Goal: Information Seeking & Learning: Learn about a topic

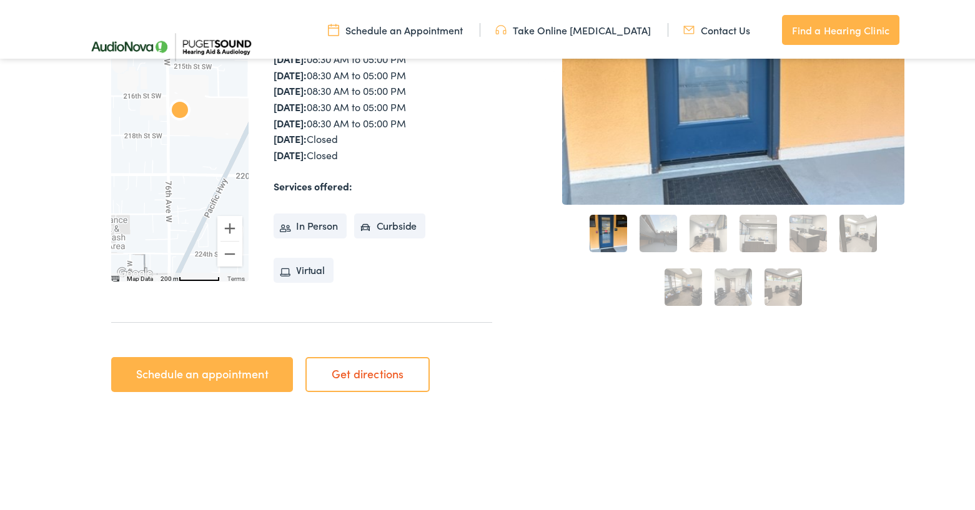
scroll to position [375, 0]
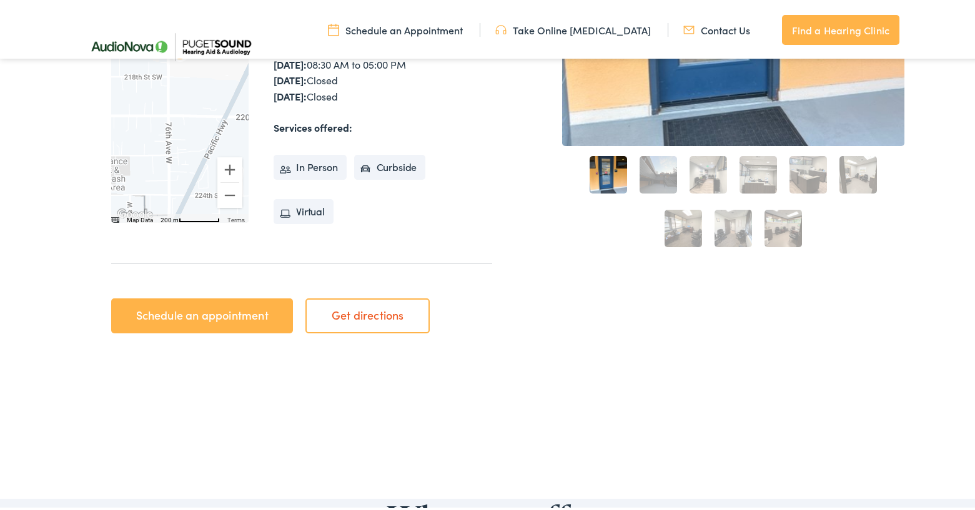
click at [643, 177] on link "2" at bounding box center [658, 172] width 37 height 37
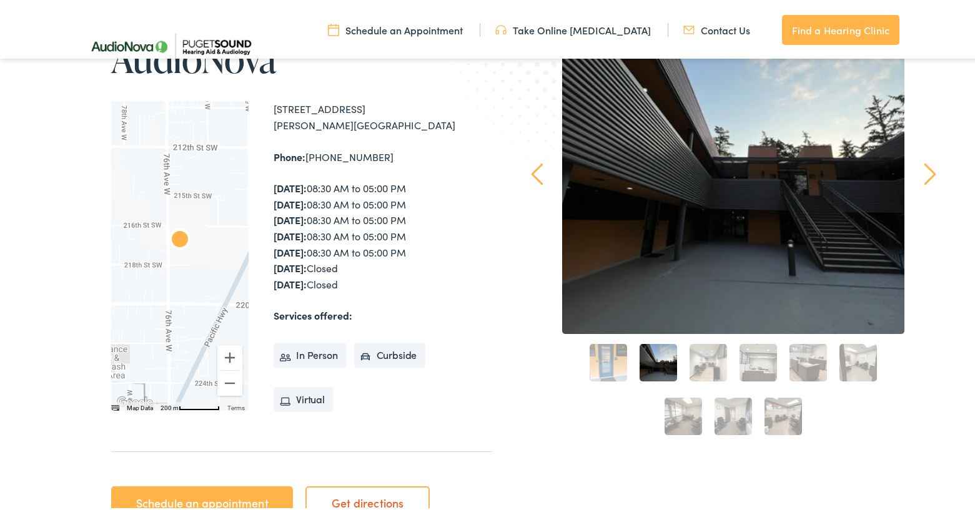
scroll to position [125, 0]
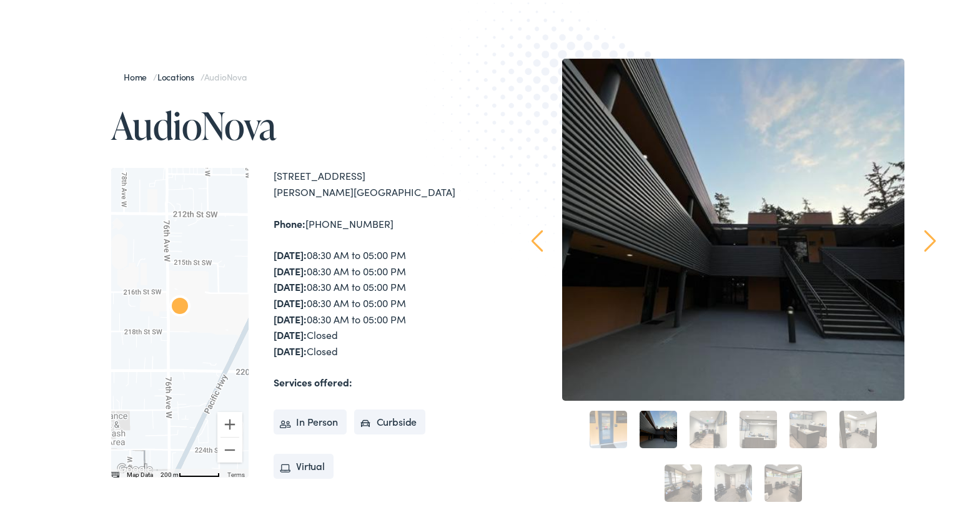
click at [601, 411] on link "1" at bounding box center [608, 426] width 37 height 37
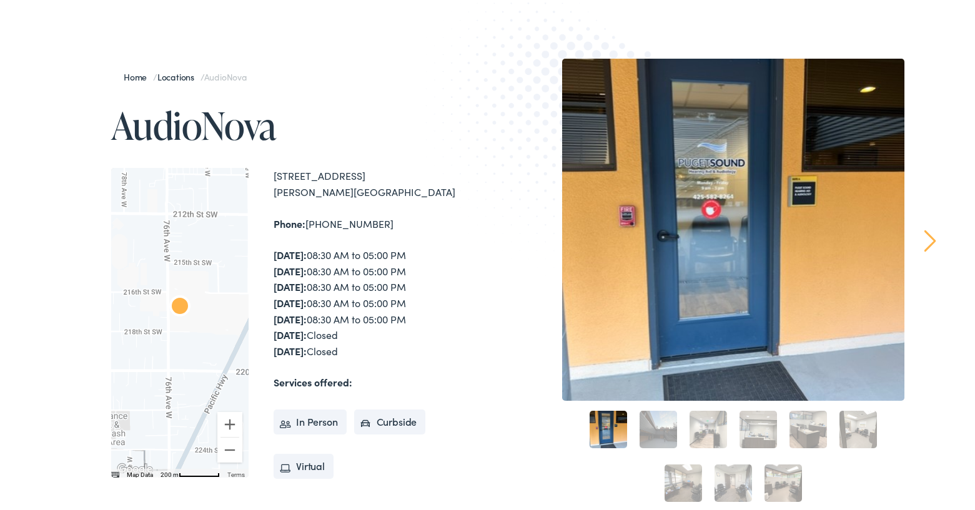
click at [656, 413] on link "2" at bounding box center [658, 426] width 37 height 37
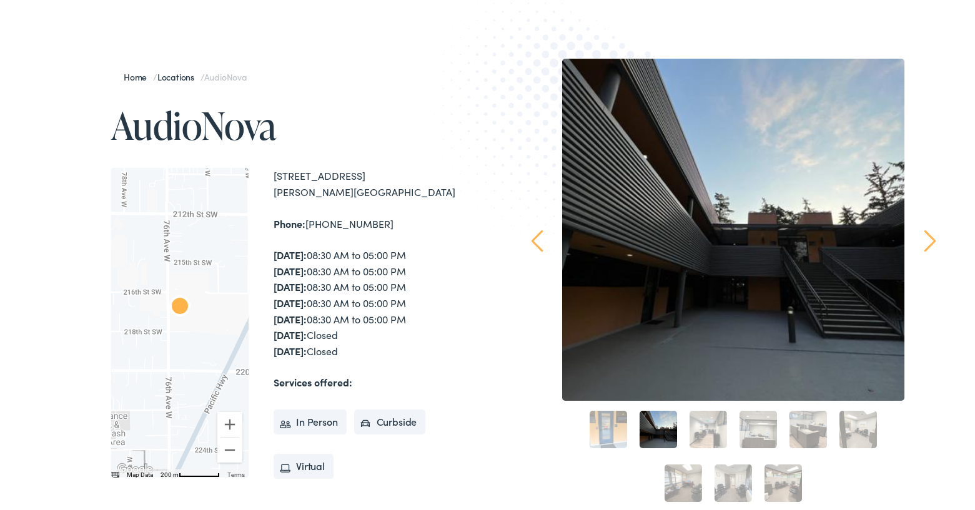
click at [690, 421] on link "3" at bounding box center [708, 426] width 37 height 37
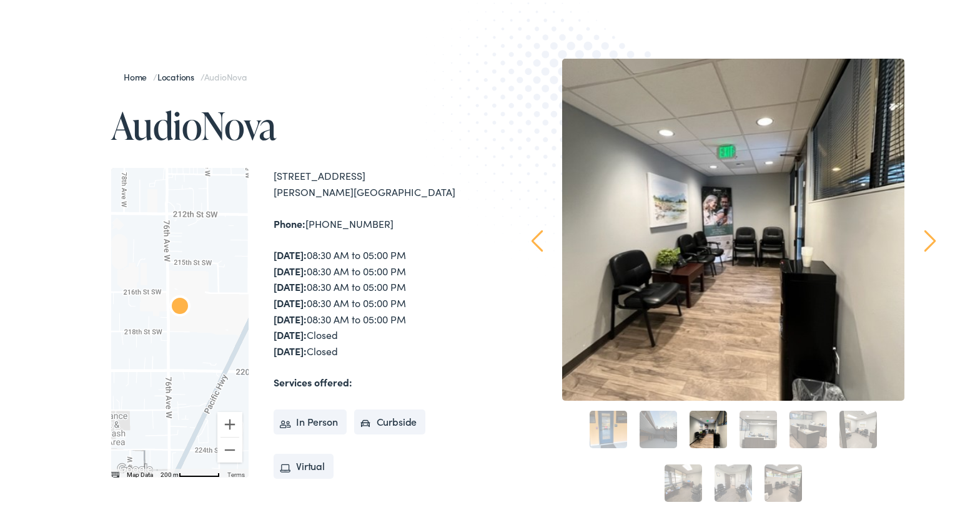
click at [753, 422] on link "4" at bounding box center [757, 426] width 37 height 37
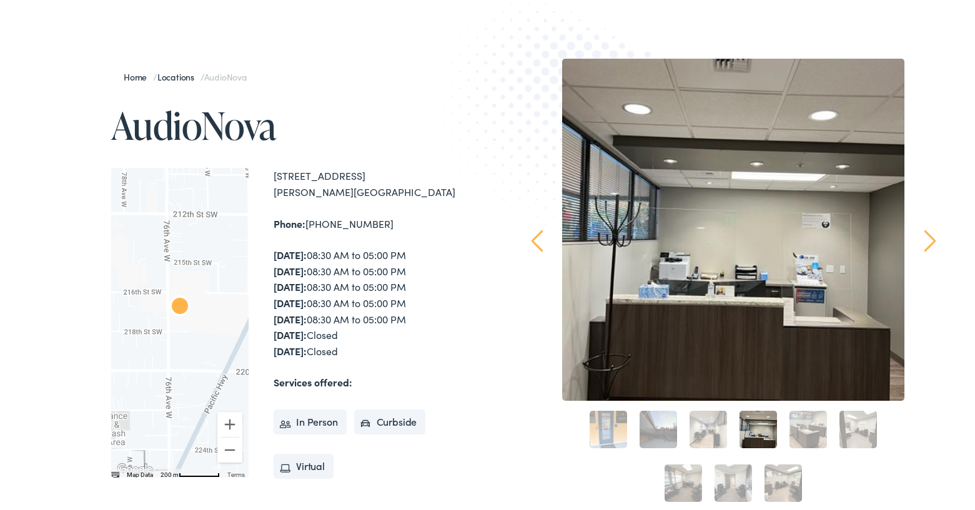
click at [789, 422] on link "5" at bounding box center [807, 426] width 37 height 37
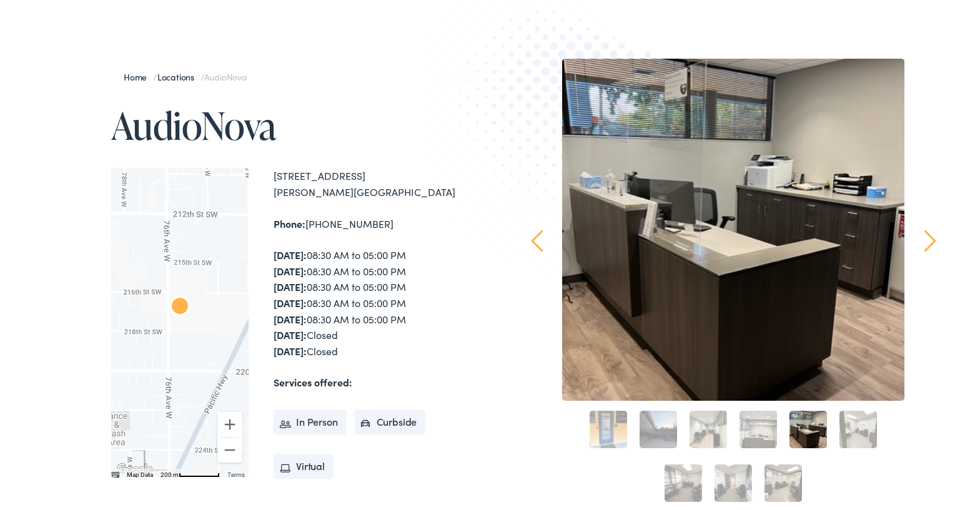
click at [852, 424] on link "6" at bounding box center [857, 426] width 37 height 37
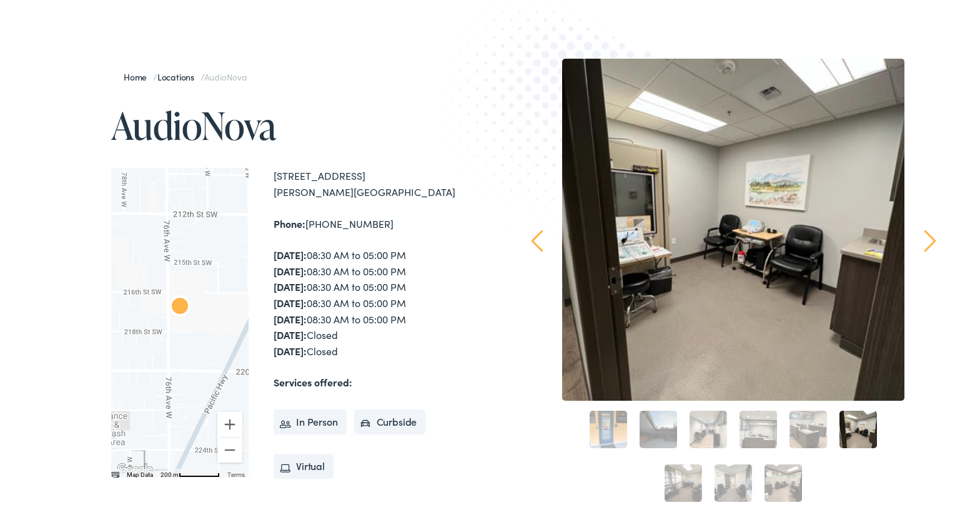
click at [606, 420] on link "1" at bounding box center [608, 426] width 37 height 37
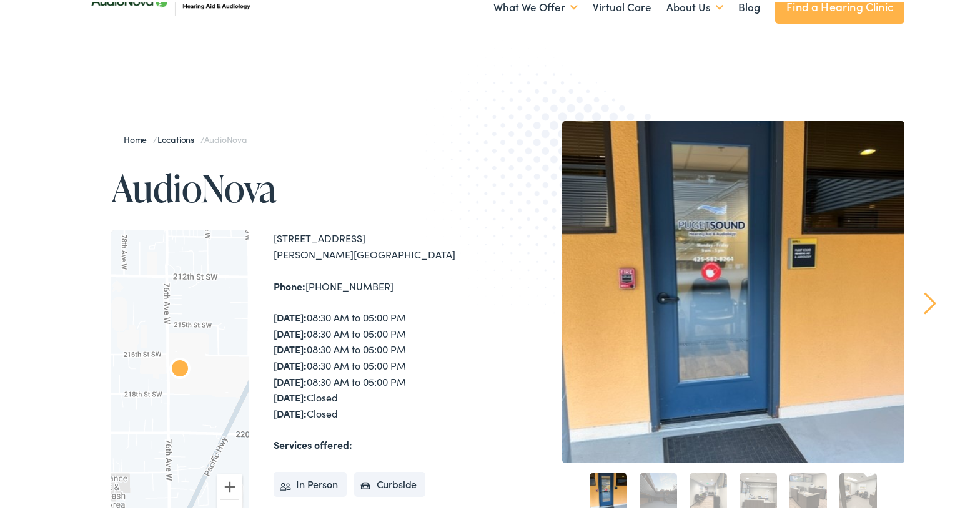
scroll to position [0, 0]
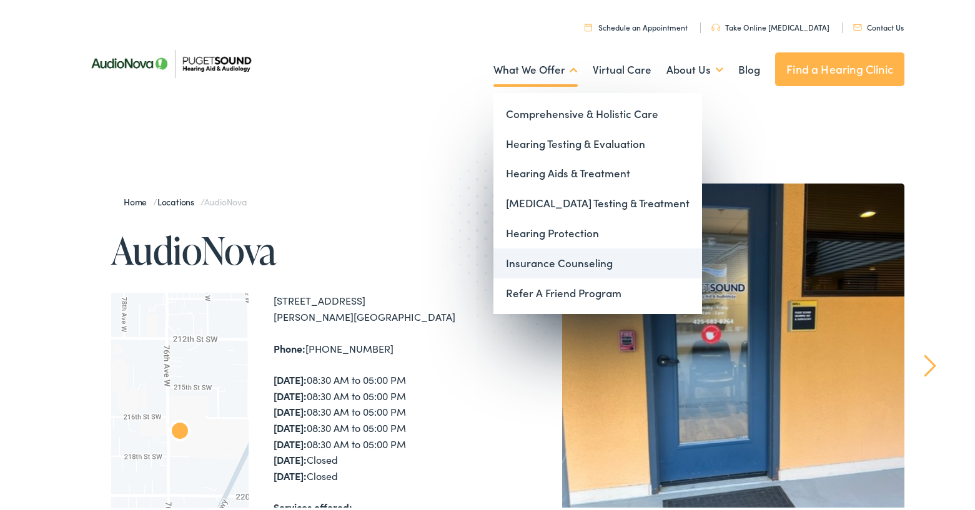
click at [556, 262] on link "Insurance Counseling" at bounding box center [597, 261] width 209 height 30
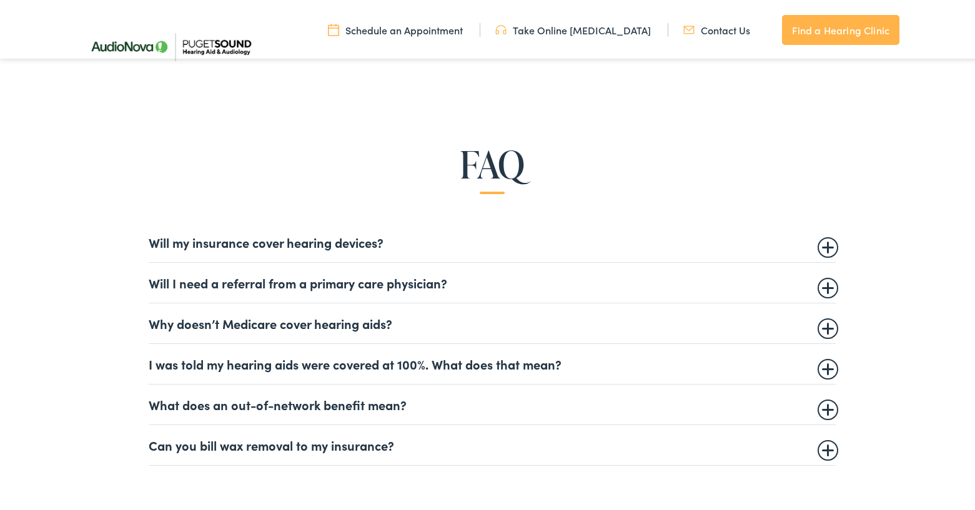
scroll to position [749, 0]
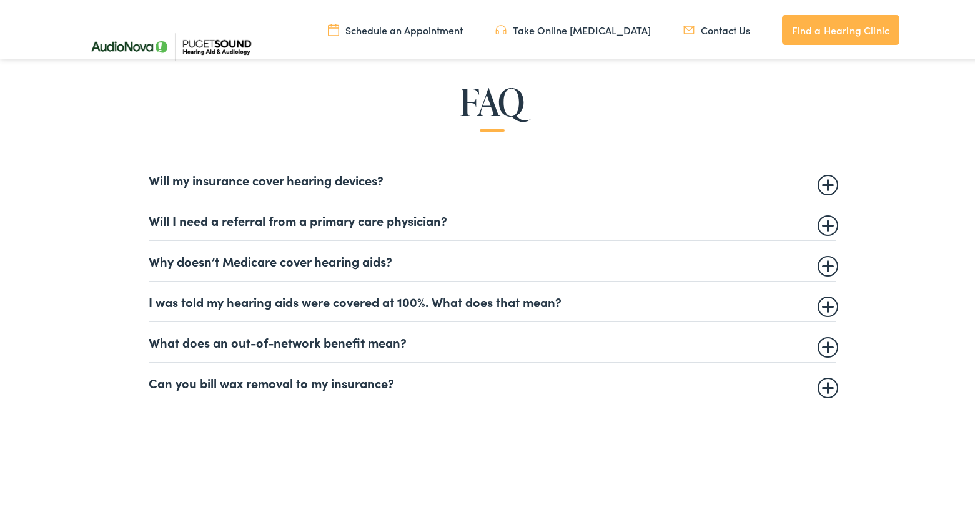
click at [333, 179] on summary "Will my insurance cover hearing devices?" at bounding box center [492, 177] width 687 height 15
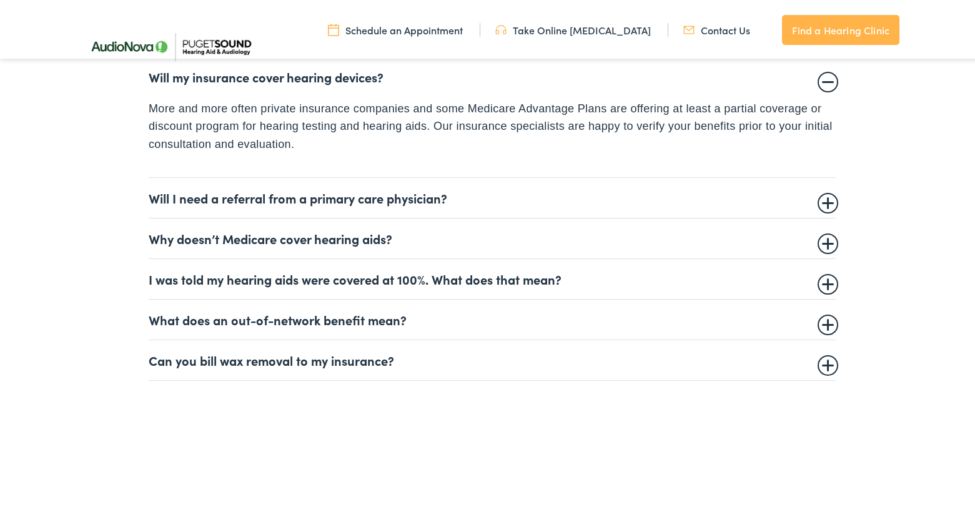
scroll to position [874, 0]
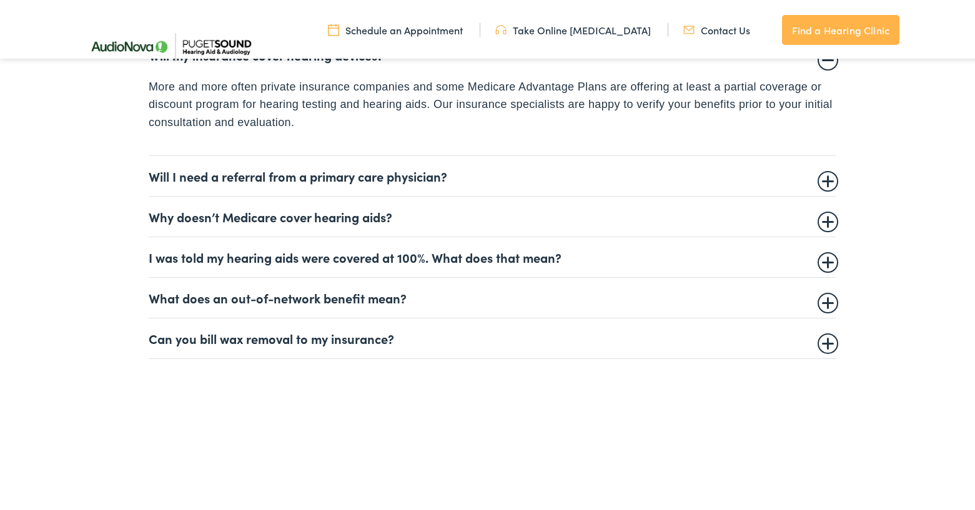
click at [235, 173] on summary "Will I need a referral from a primary care physician?" at bounding box center [492, 173] width 687 height 15
